Goal: Information Seeking & Learning: Learn about a topic

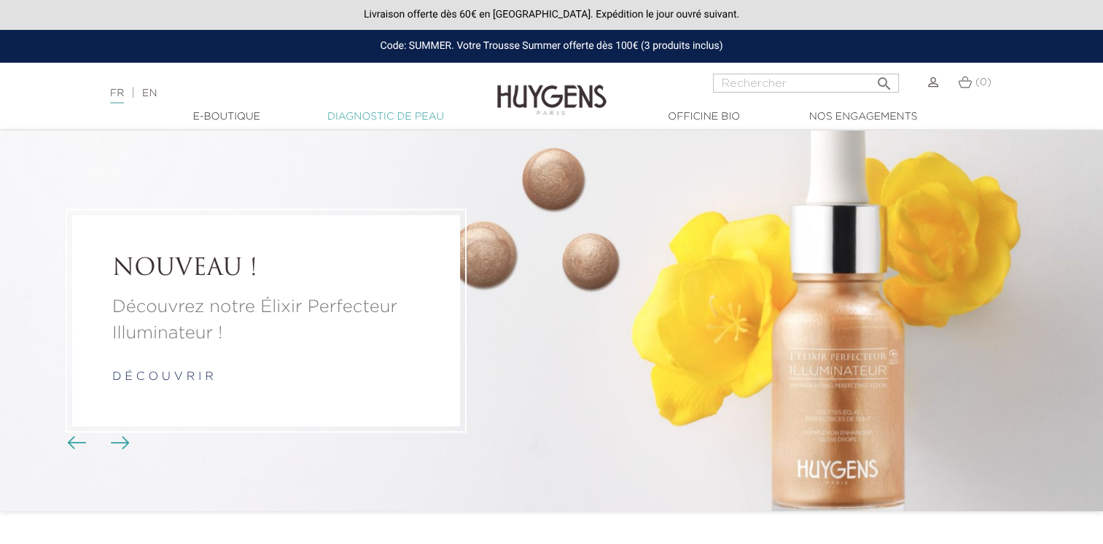
click at [382, 119] on link "Diagnostic de peau" at bounding box center [386, 116] width 146 height 15
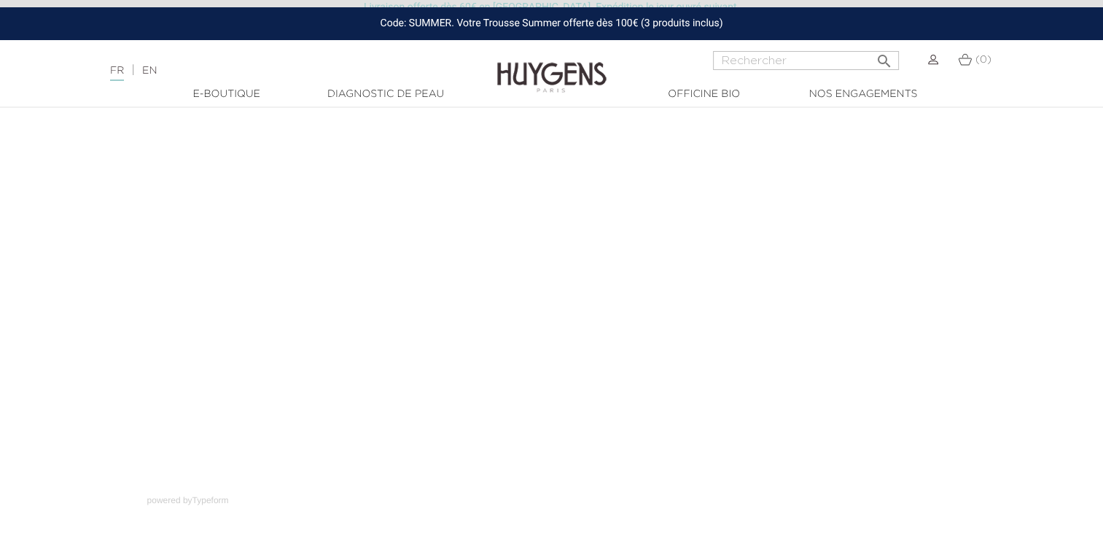
scroll to position [126, 0]
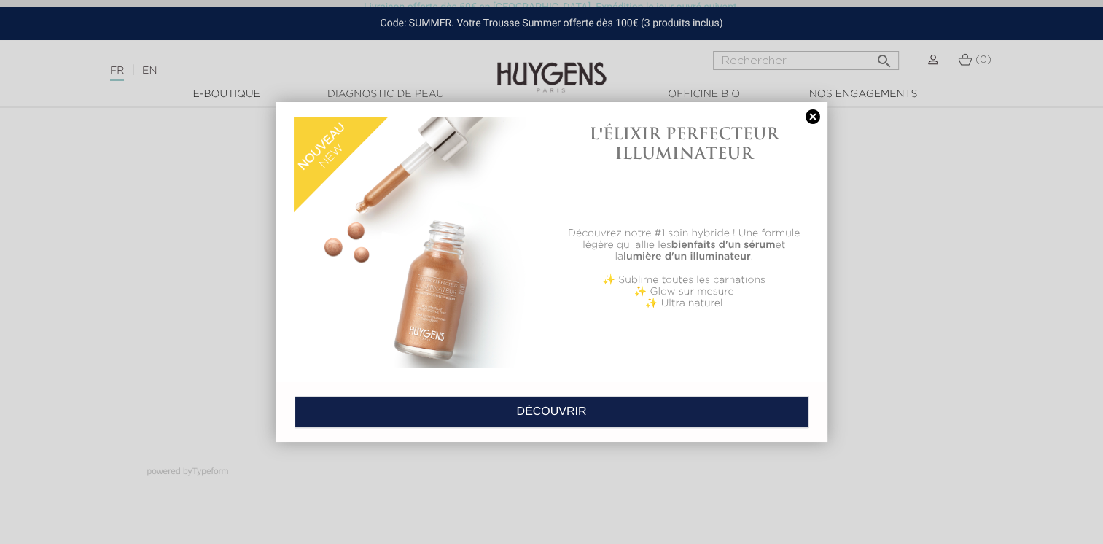
click at [810, 121] on link at bounding box center [813, 116] width 20 height 15
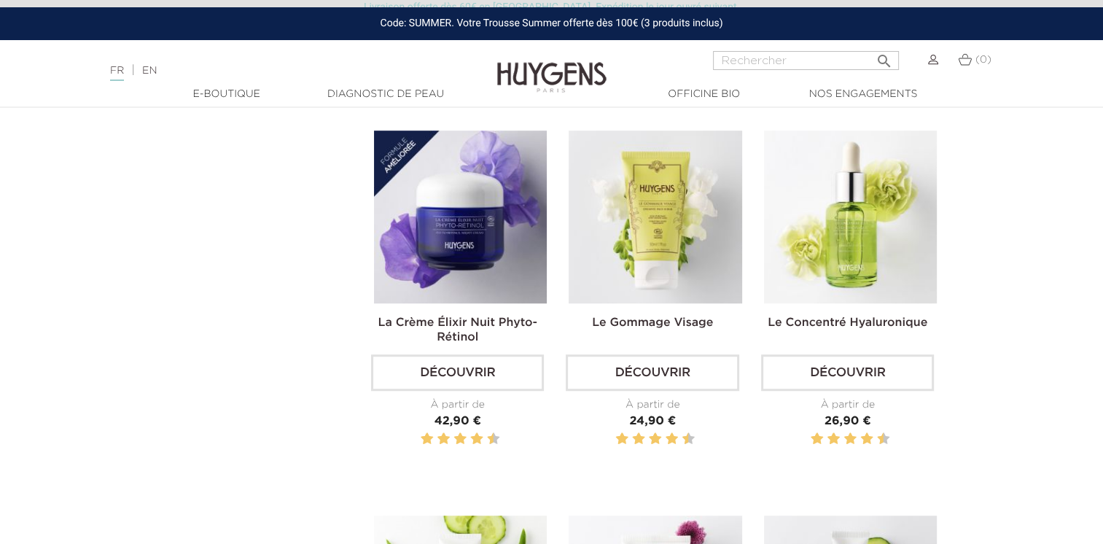
scroll to position [949, 0]
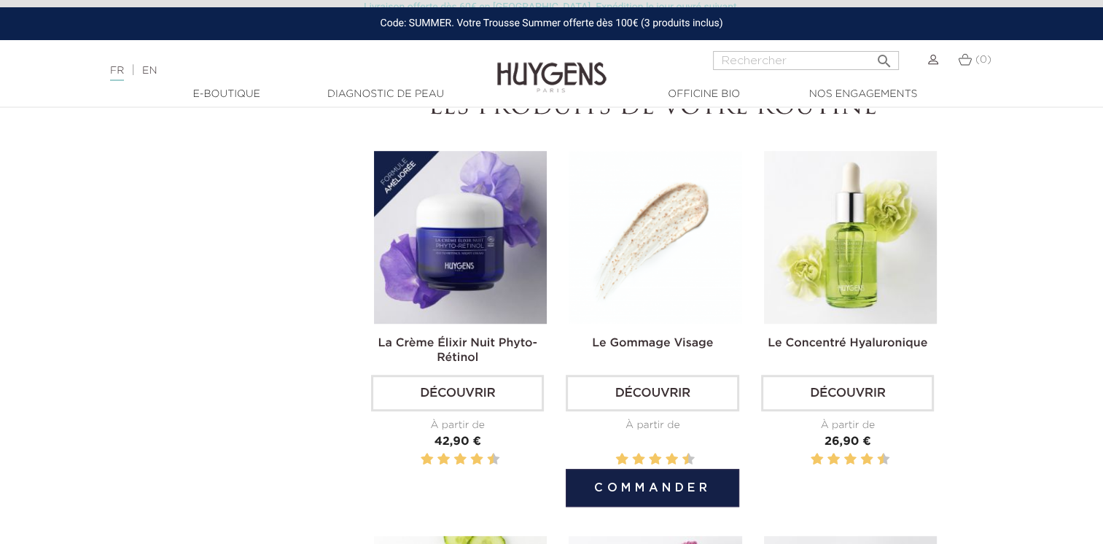
click at [641, 389] on link "Découvrir" at bounding box center [652, 393] width 173 height 36
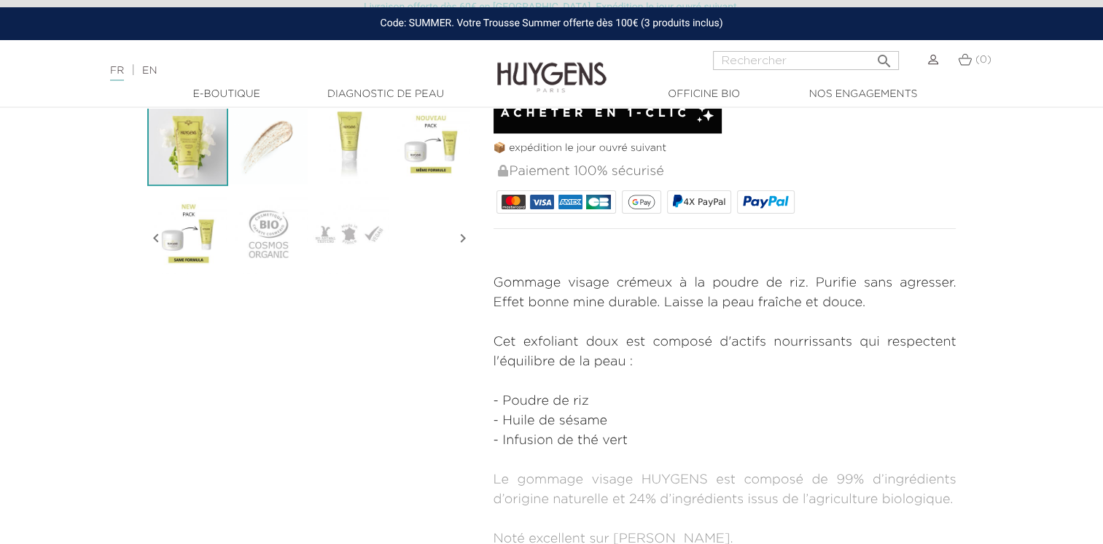
scroll to position [309, 0]
